Goal: Information Seeking & Learning: Learn about a topic

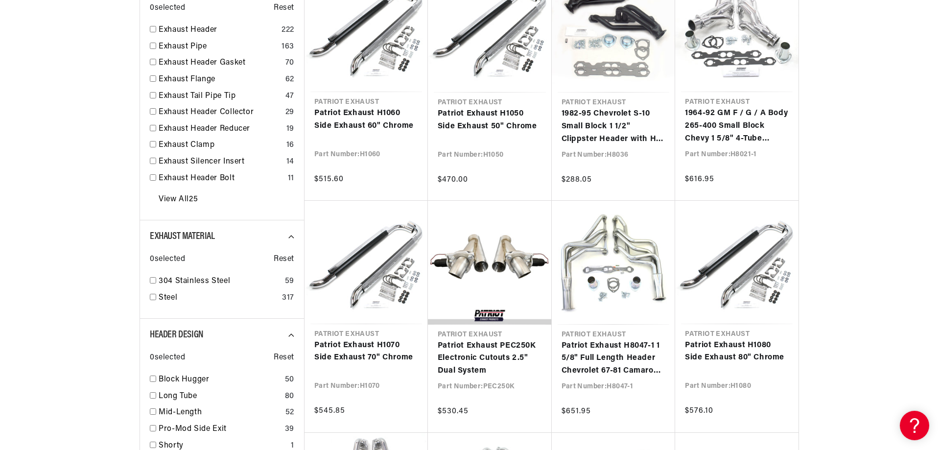
scroll to position [0, 297]
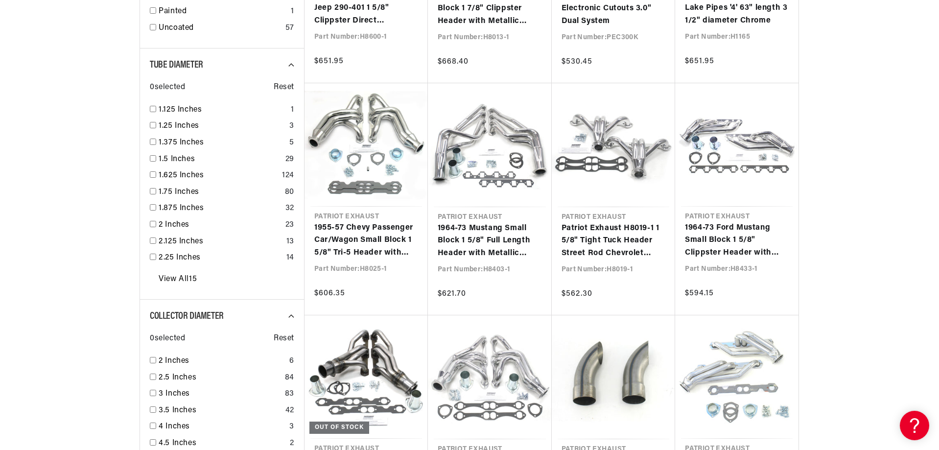
scroll to position [1077, 0]
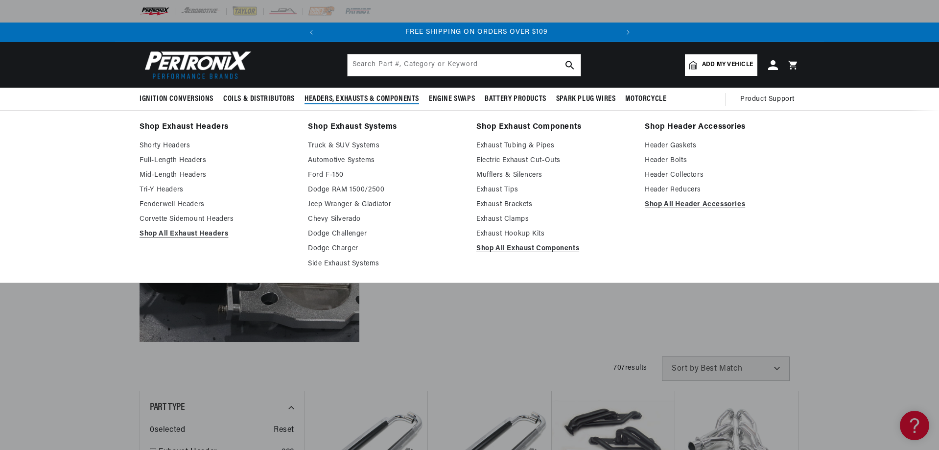
scroll to position [0, 297]
click at [344, 94] on span "Headers, Exhausts & Components" at bounding box center [361, 99] width 115 height 10
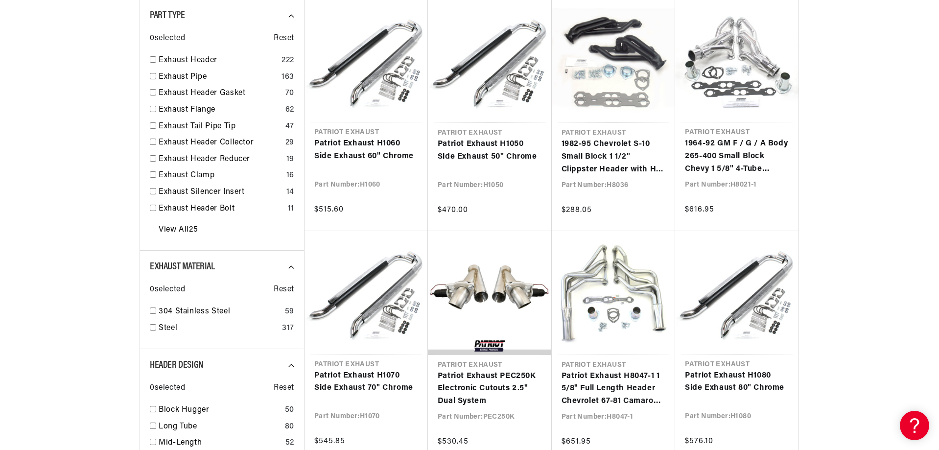
scroll to position [0, 0]
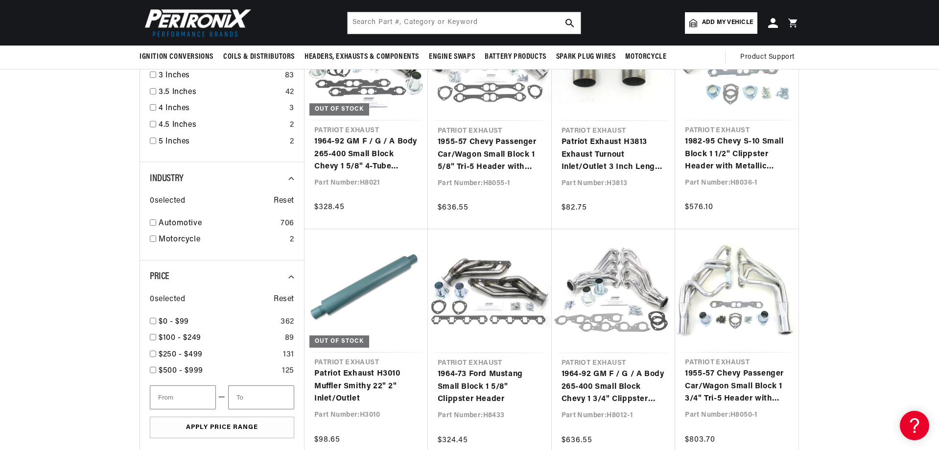
scroll to position [0, 297]
click at [357, 19] on input "text" at bounding box center [463, 23] width 233 height 22
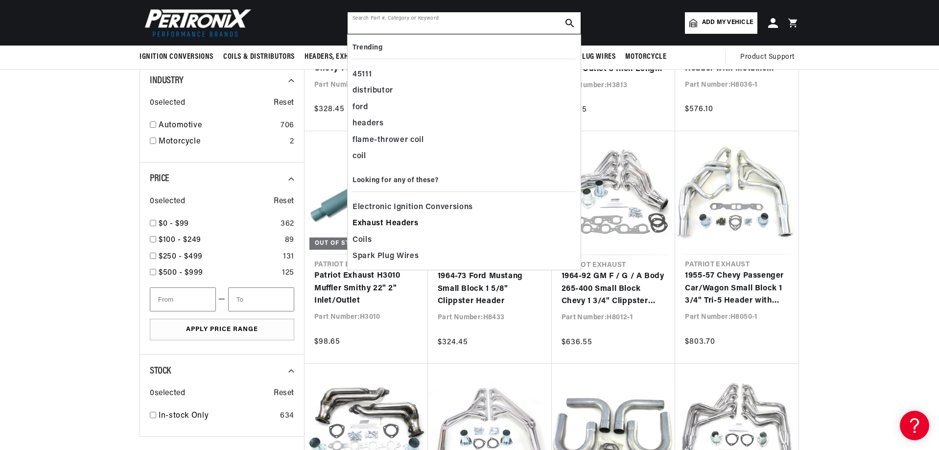
scroll to position [1321, 0]
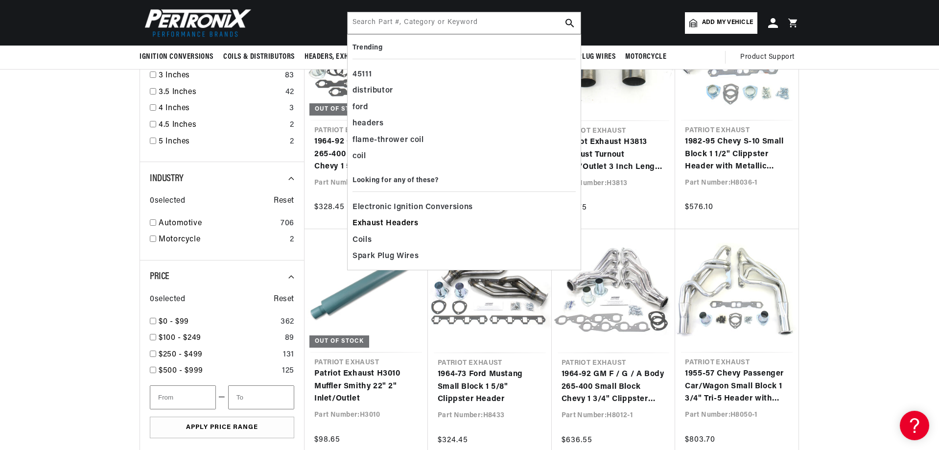
click at [405, 221] on span "Exhaust Headers" at bounding box center [385, 224] width 66 height 14
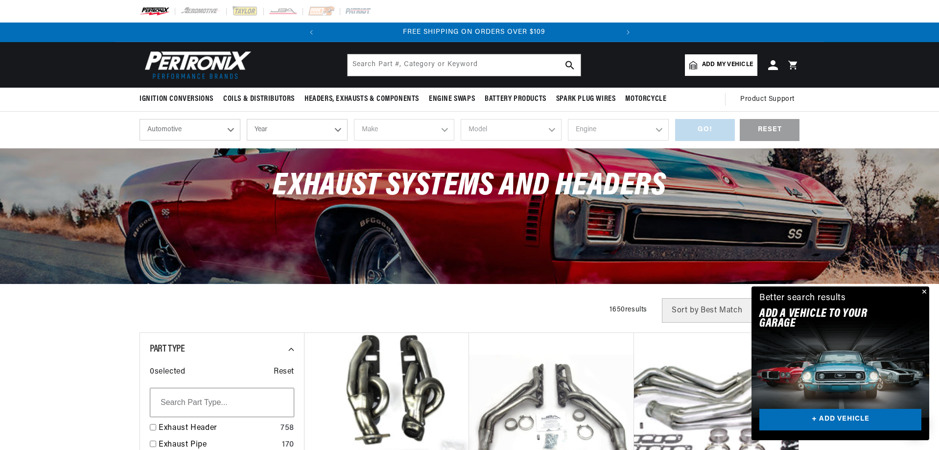
scroll to position [0, 297]
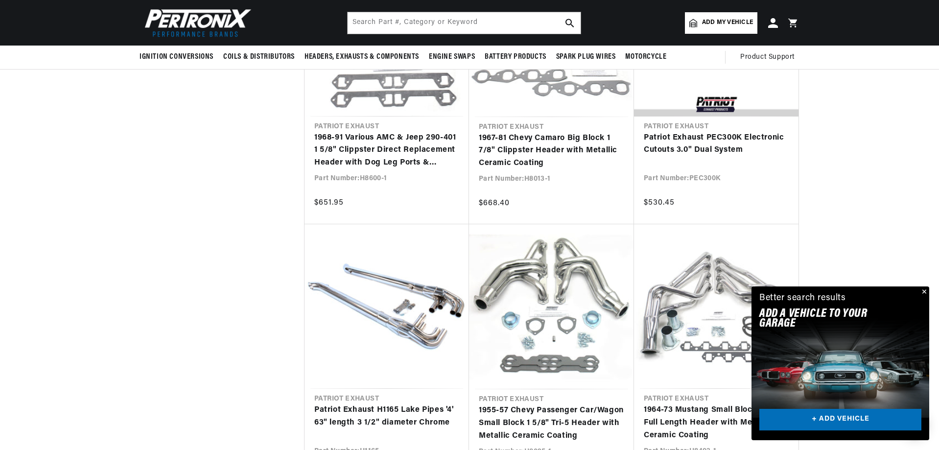
scroll to position [4160, 0]
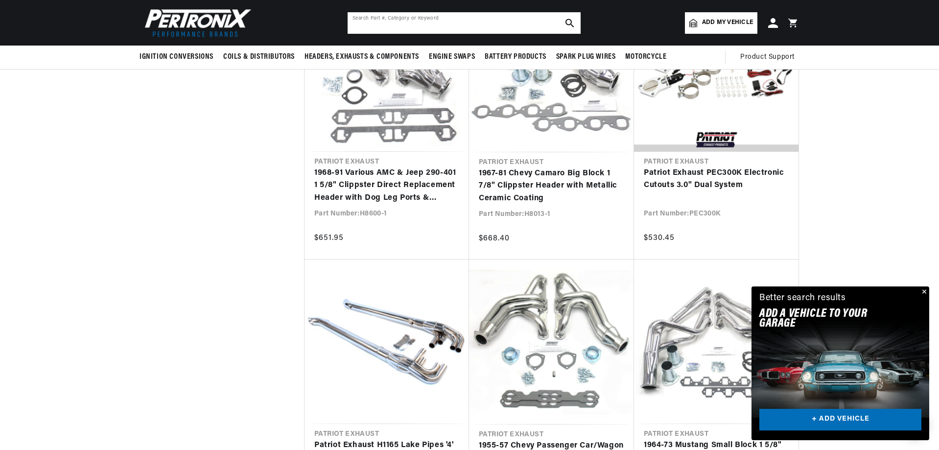
click at [374, 21] on input "text" at bounding box center [463, 23] width 233 height 22
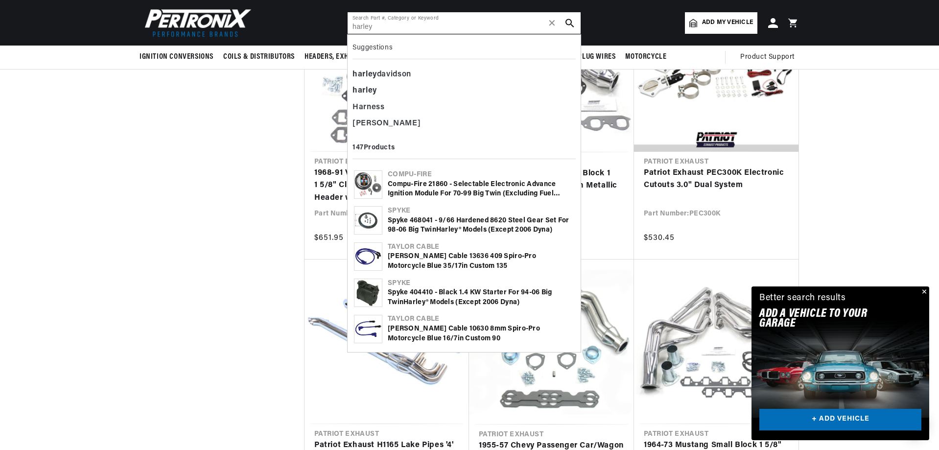
scroll to position [0, 297]
type input "harley"
click at [392, 71] on div "harley davidson" at bounding box center [463, 75] width 223 height 17
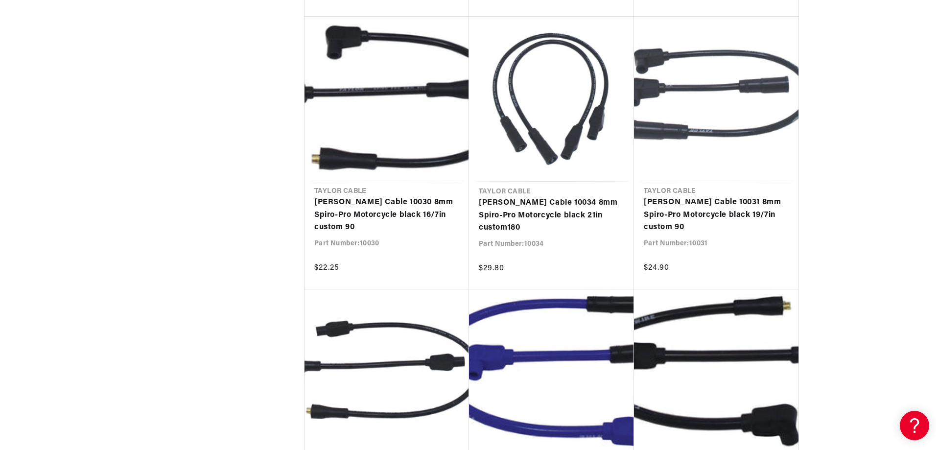
scroll to position [0, 297]
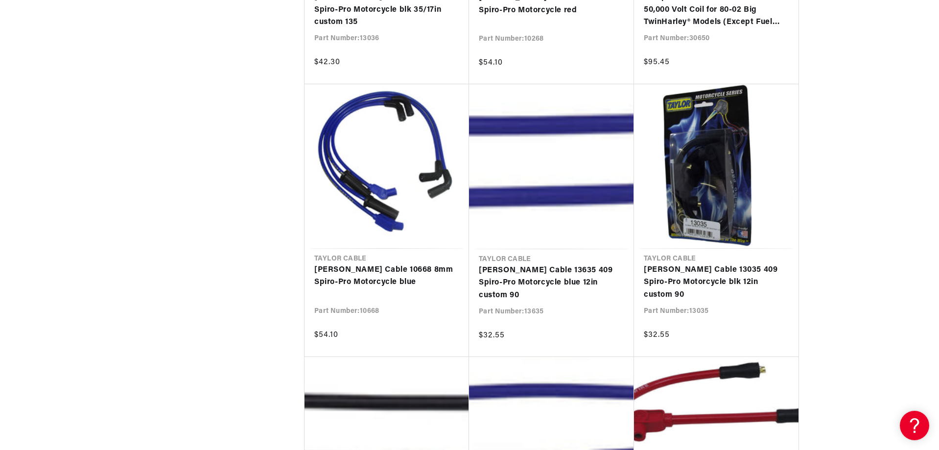
scroll to position [0, 28]
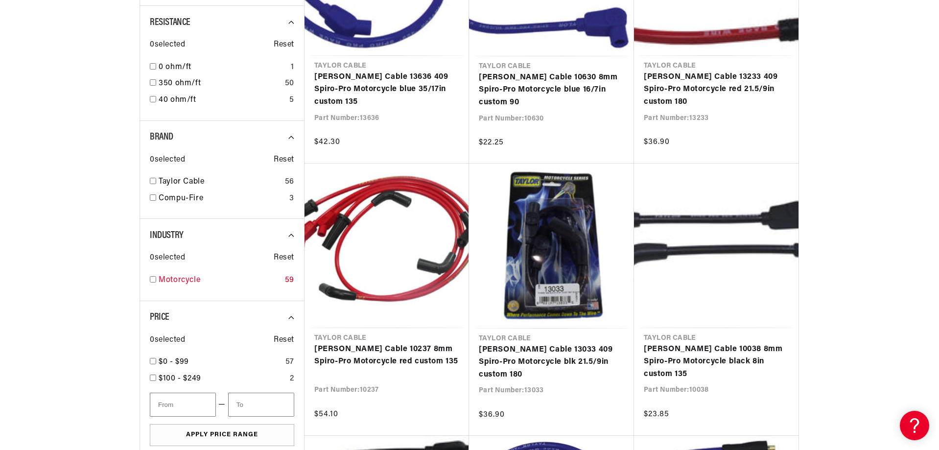
click at [154, 278] on input "checkbox" at bounding box center [153, 279] width 6 height 6
checkbox input "true"
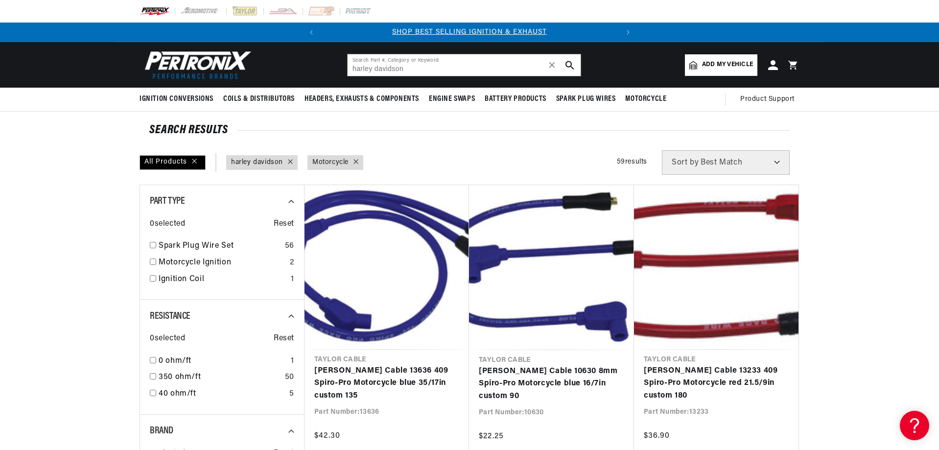
click at [263, 162] on link "query : harley davidson" at bounding box center [257, 162] width 52 height 11
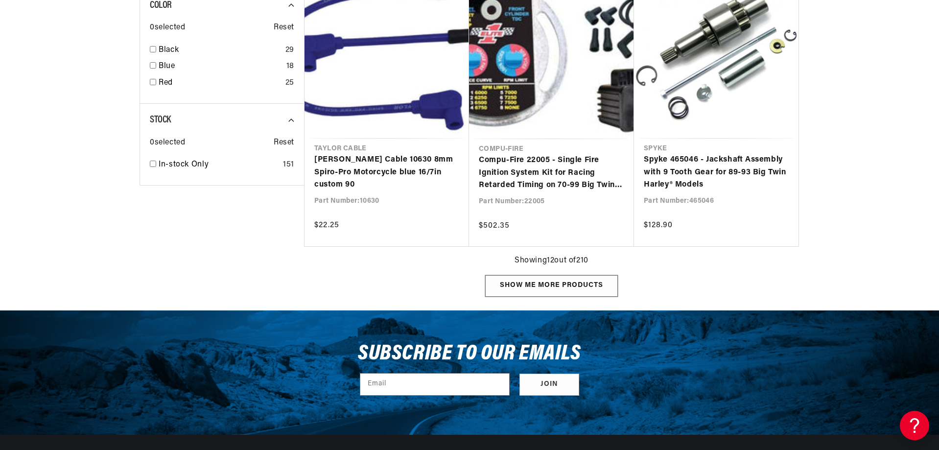
click at [573, 284] on div "Show me more products" at bounding box center [551, 286] width 133 height 22
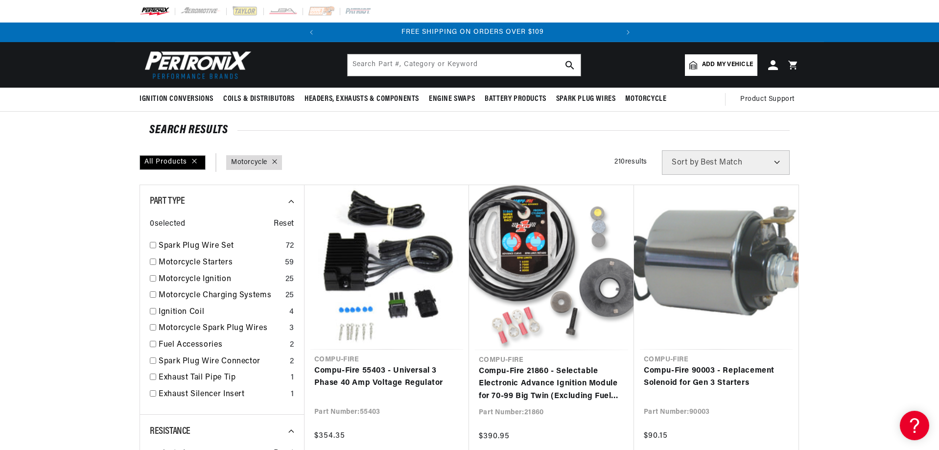
scroll to position [0, 297]
click at [158, 372] on div "Exhaust Tail Pipe Tip 1" at bounding box center [222, 379] width 144 height 17
checkbox input "true"
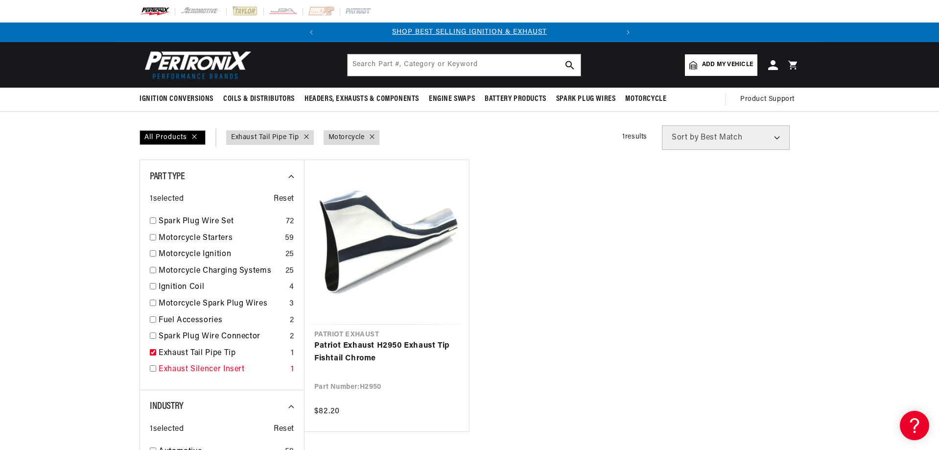
click at [154, 368] on input "checkbox" at bounding box center [153, 368] width 6 height 6
checkbox input "true"
